Goal: Task Accomplishment & Management: Manage account settings

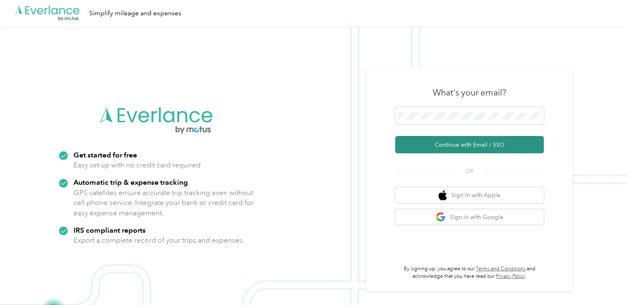
click at [454, 144] on button "Continue with Email / SSO" at bounding box center [469, 144] width 149 height 17
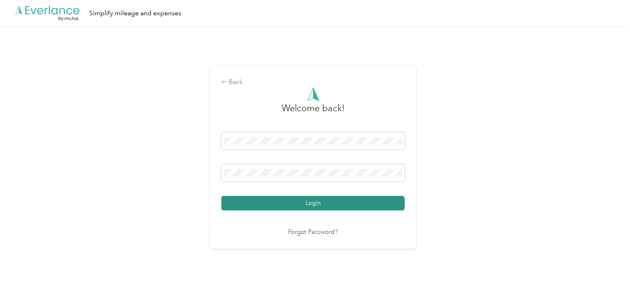
click at [289, 201] on button "Login" at bounding box center [312, 203] width 183 height 14
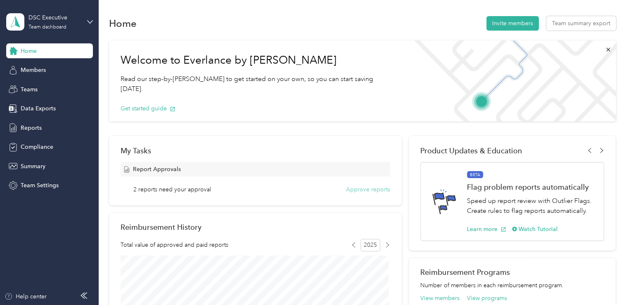
click at [360, 188] on button "Approve reports" at bounding box center [368, 189] width 44 height 9
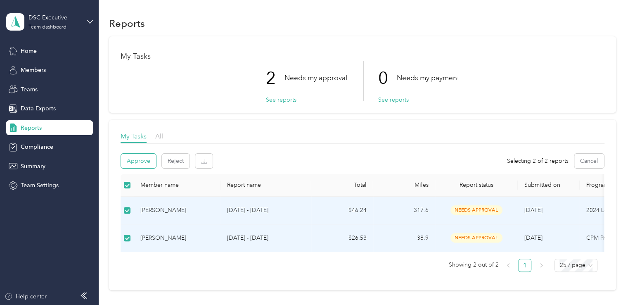
click at [142, 155] on button "Approve" at bounding box center [138, 161] width 35 height 14
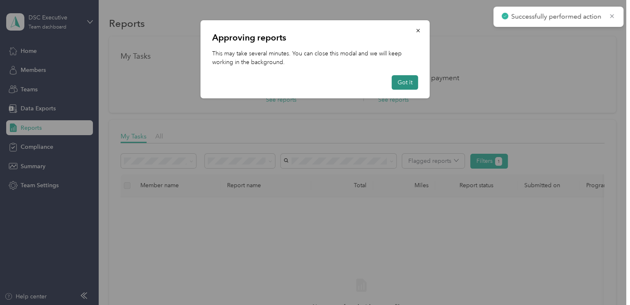
click at [404, 83] on button "Got it" at bounding box center [405, 82] width 26 height 14
